Goal: Task Accomplishment & Management: Manage account settings

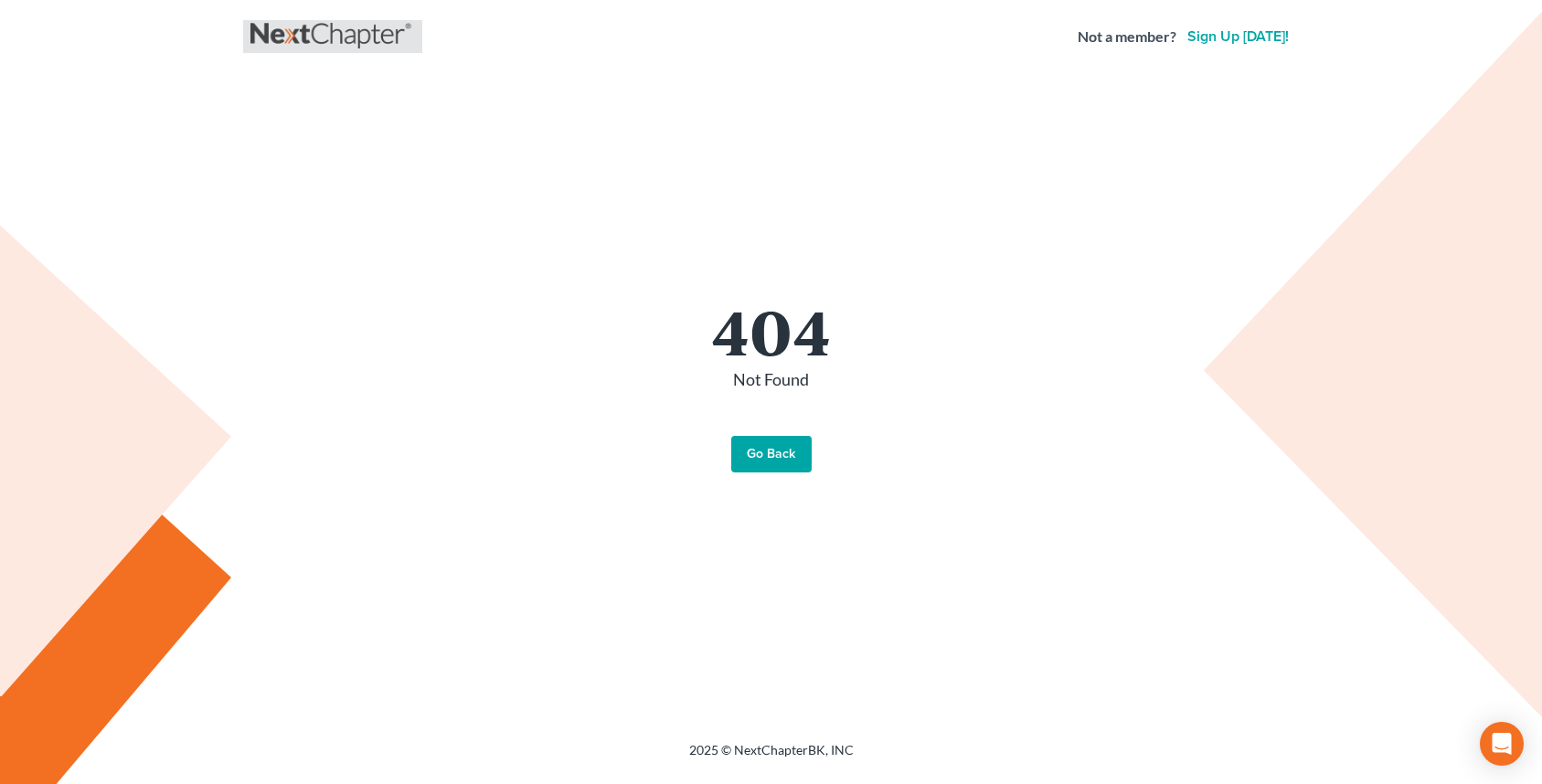
click at [270, 39] on link at bounding box center [332, 37] width 165 height 33
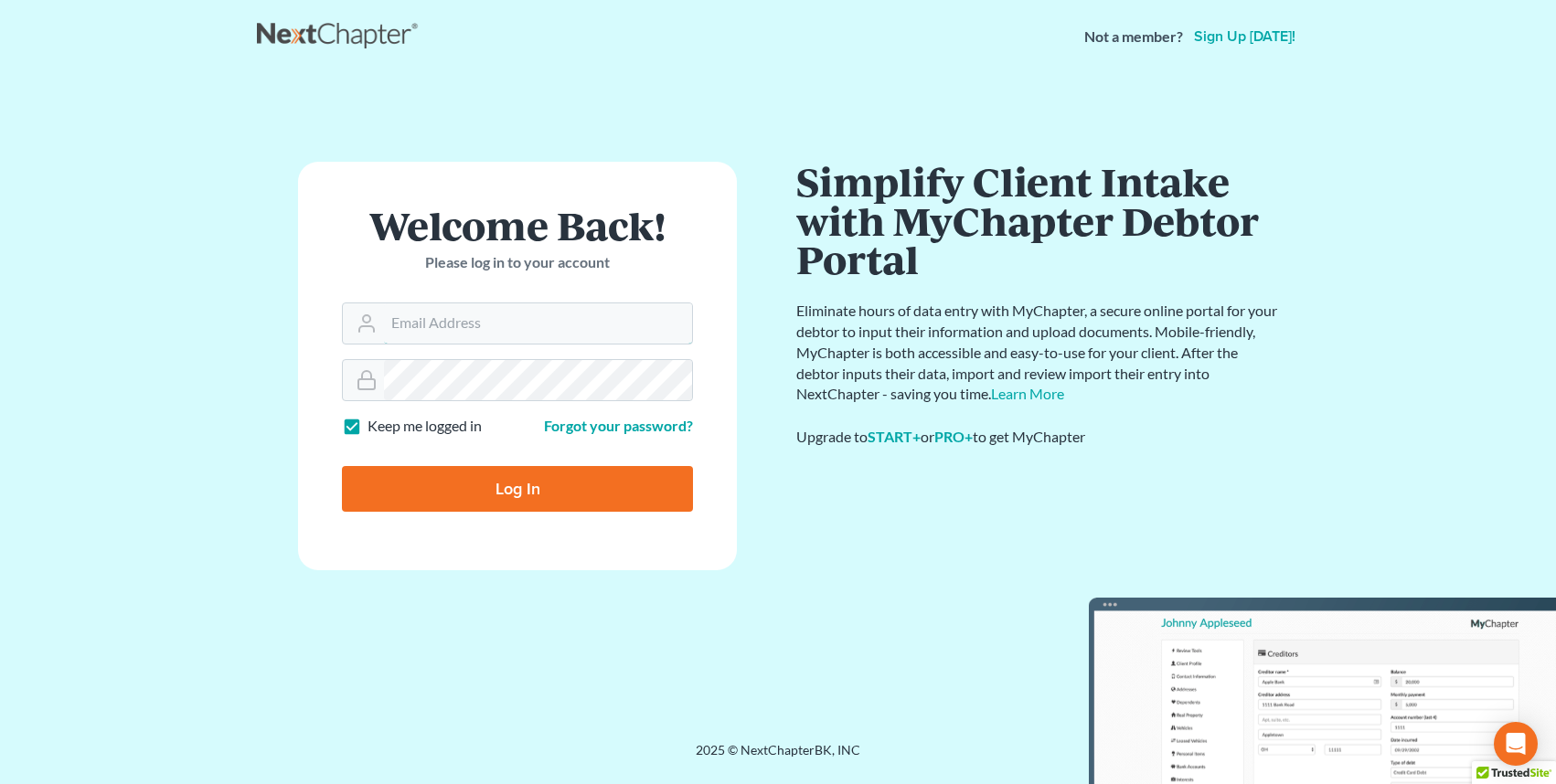
type input "office@badakilawfirm.com"
click at [457, 519] on form "Welcome Back! Please log in to your account Email Address office@badakilawfirm.…" at bounding box center [518, 366] width 439 height 408
click at [457, 504] on input "Log In" at bounding box center [517, 488] width 351 height 45
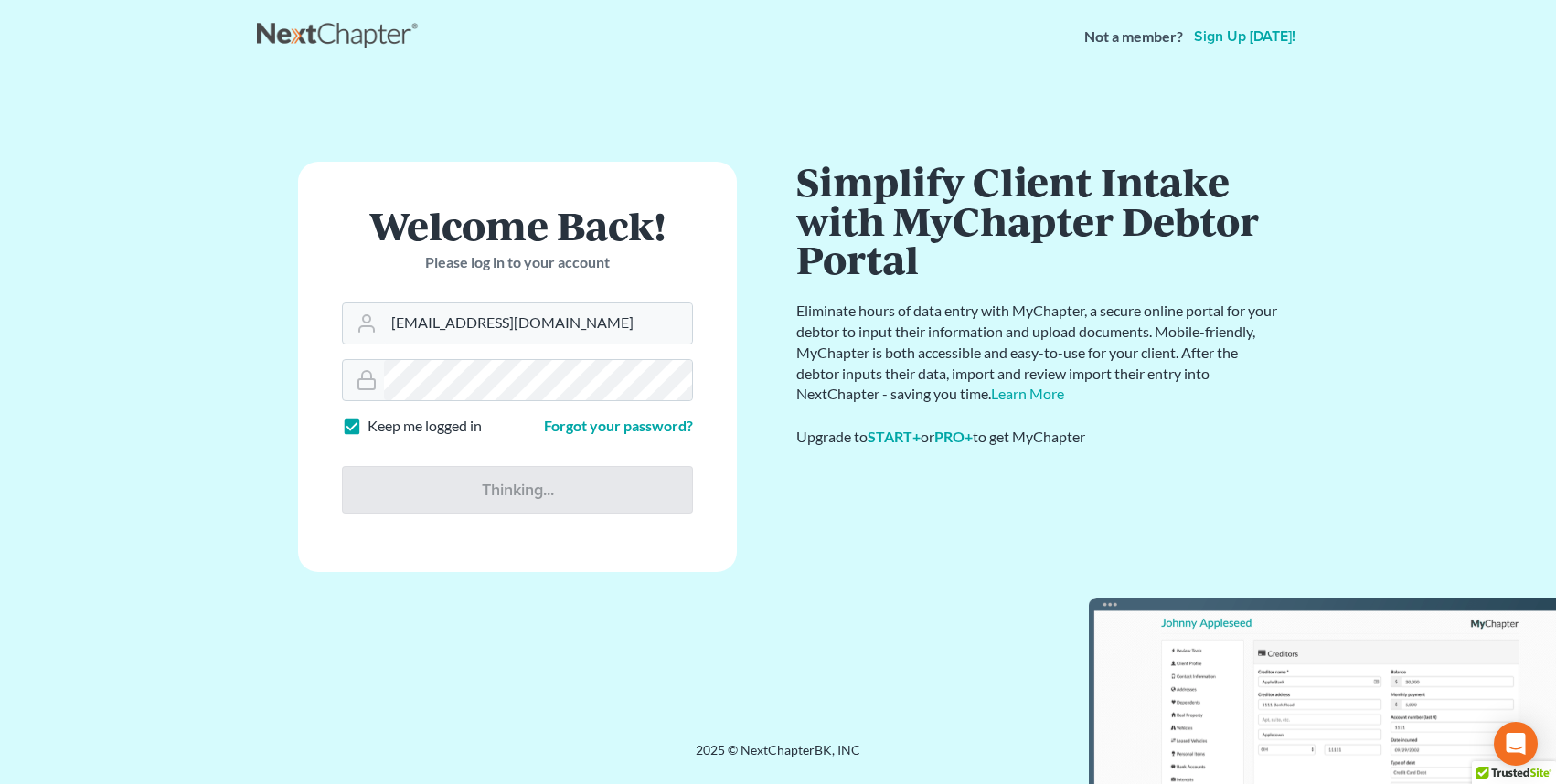
type input "Thinking..."
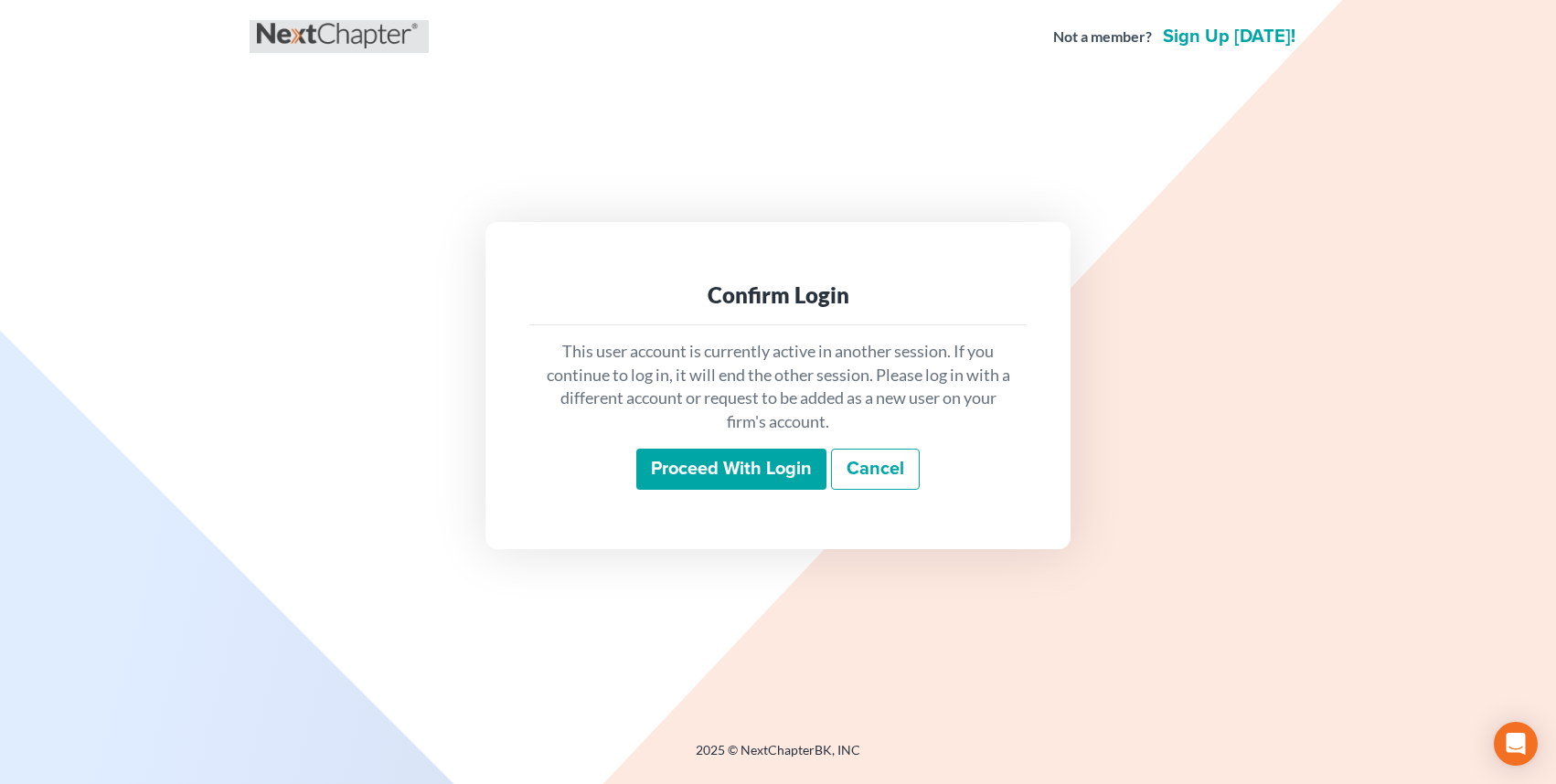
click at [291, 51] on link at bounding box center [339, 37] width 165 height 33
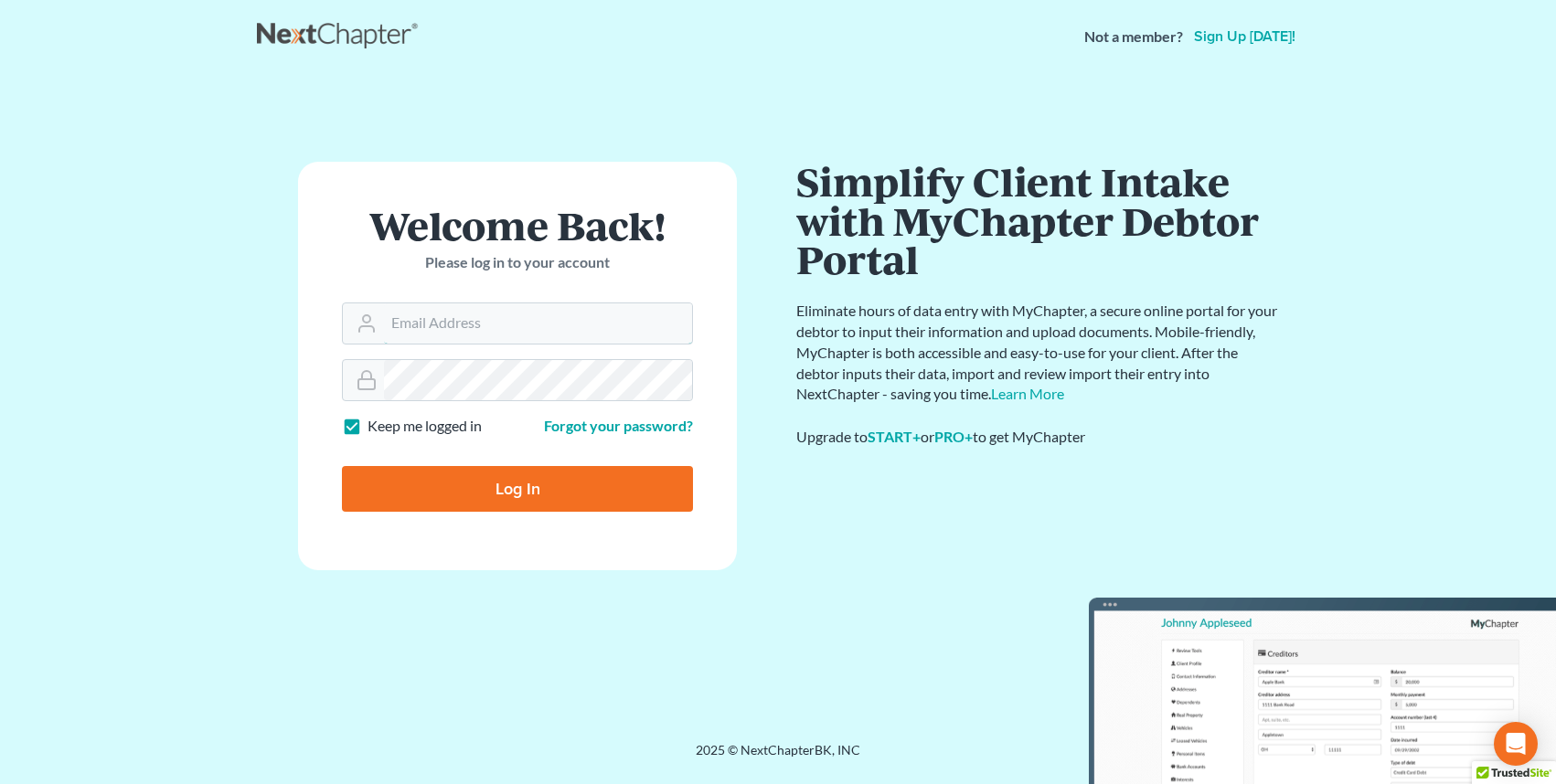
type input "office@badakilawfirm.com"
click at [458, 503] on input "Log In" at bounding box center [517, 488] width 351 height 45
type input "Thinking..."
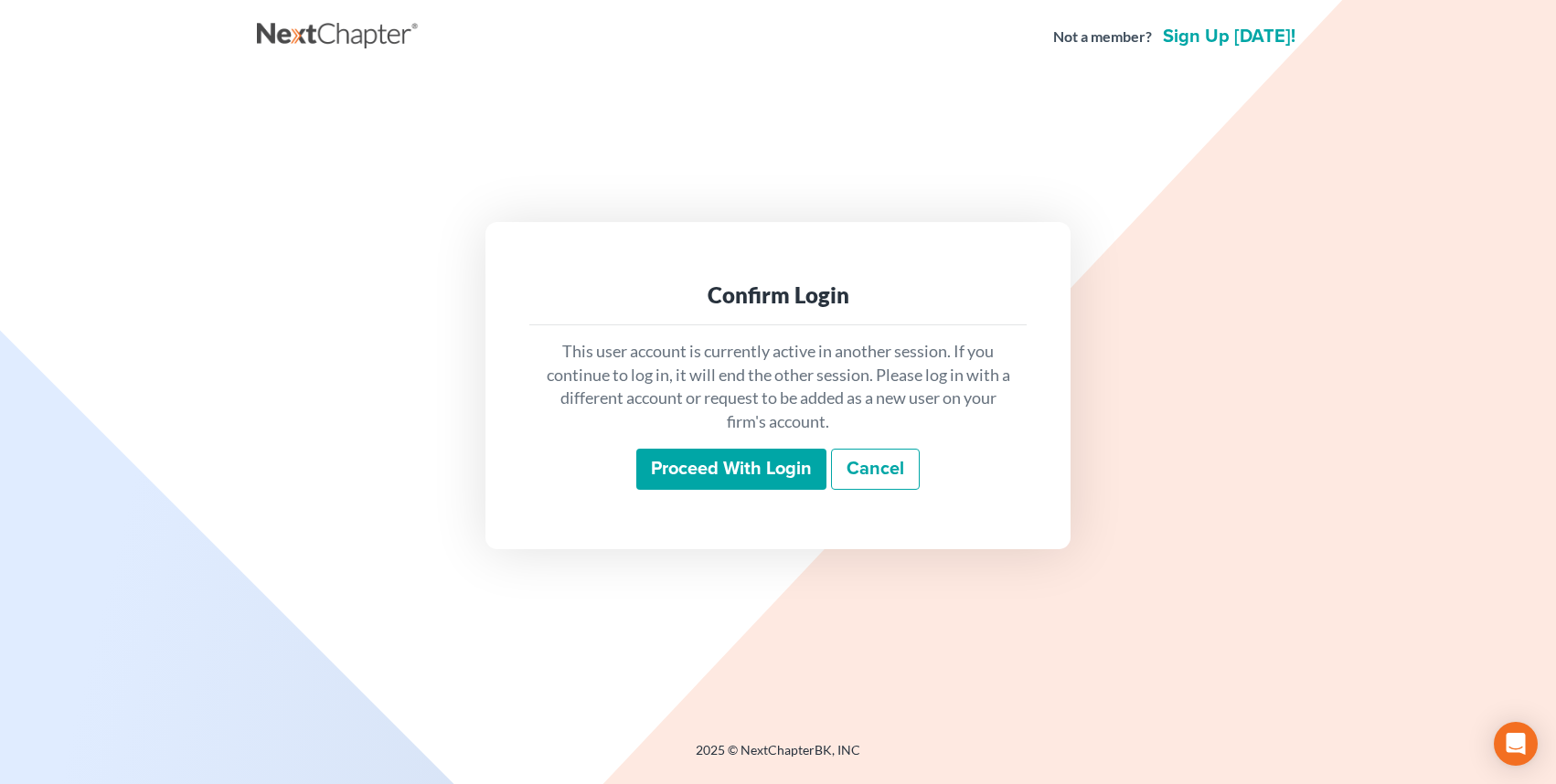
click at [708, 474] on input "Proceed with login" at bounding box center [731, 469] width 190 height 42
